Goal: Task Accomplishment & Management: Use online tool/utility

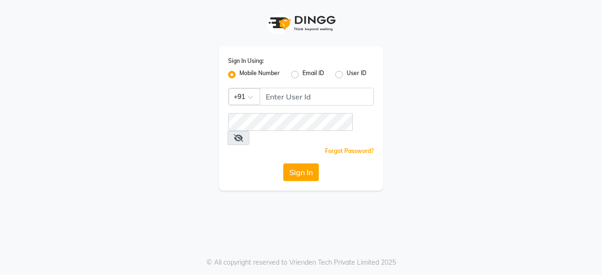
drag, startPoint x: 278, startPoint y: 137, endPoint x: 280, endPoint y: 132, distance: 5.1
click at [278, 146] on div "Forgot Password?" at bounding box center [301, 151] width 146 height 10
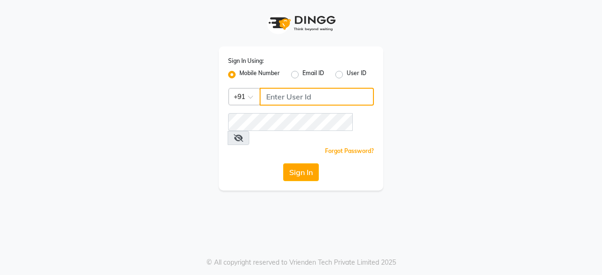
click at [297, 106] on input "Username" at bounding box center [316, 97] width 114 height 18
type input "8792223489"
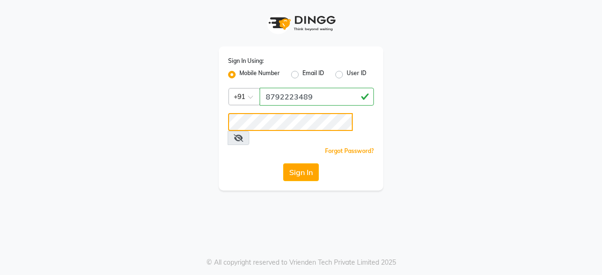
click at [283, 164] on button "Sign In" at bounding box center [301, 173] width 36 height 18
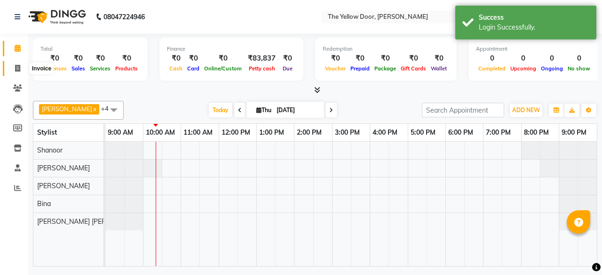
click at [16, 65] on icon at bounding box center [17, 68] width 5 height 7
select select "service"
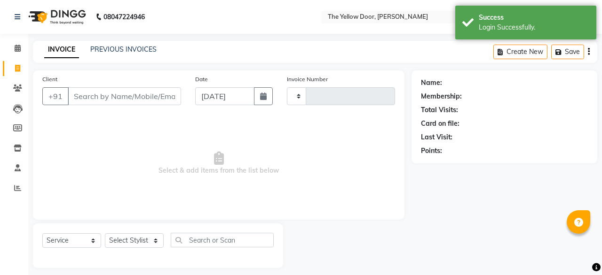
type input "02498"
select select "5650"
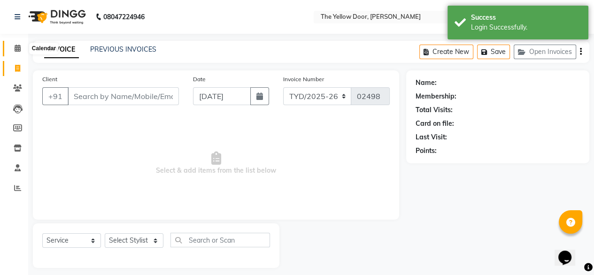
click at [16, 48] on icon at bounding box center [18, 48] width 6 height 7
